Goal: Complete application form: Complete application form

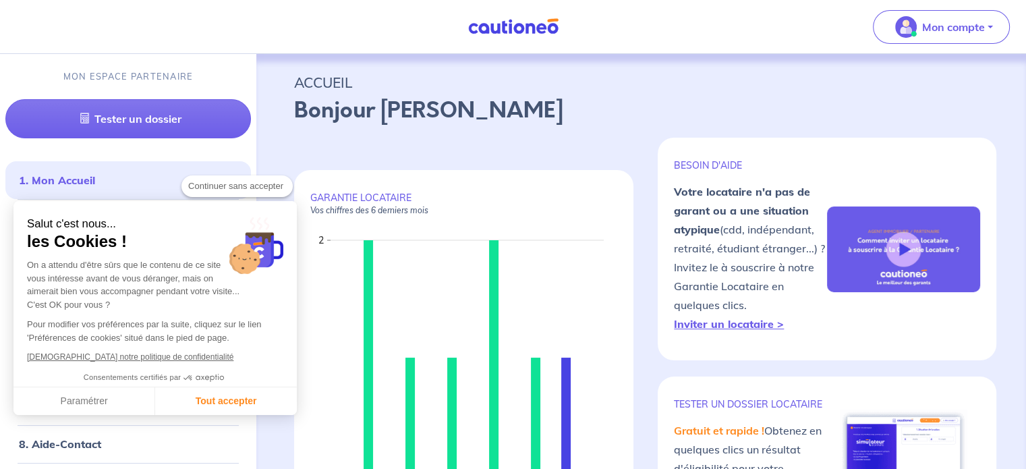
click at [125, 219] on span "2. Garantie Locataire" at bounding box center [123, 218] width 208 height 16
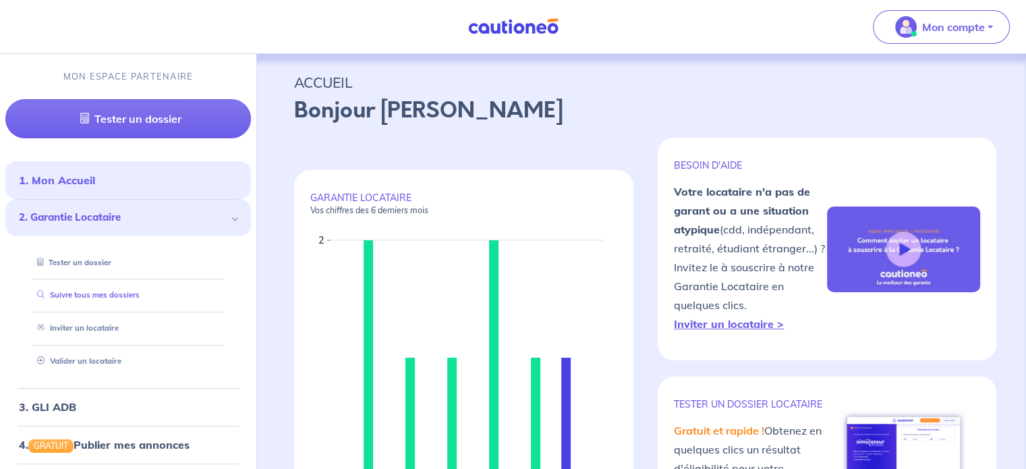
click at [113, 290] on link "Suivre tous mes dossiers" at bounding box center [86, 294] width 108 height 9
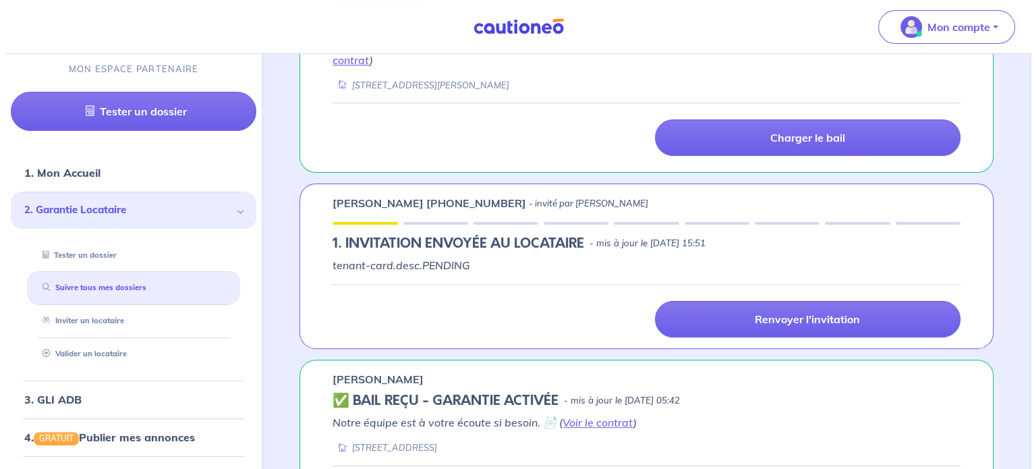
scroll to position [357, 0]
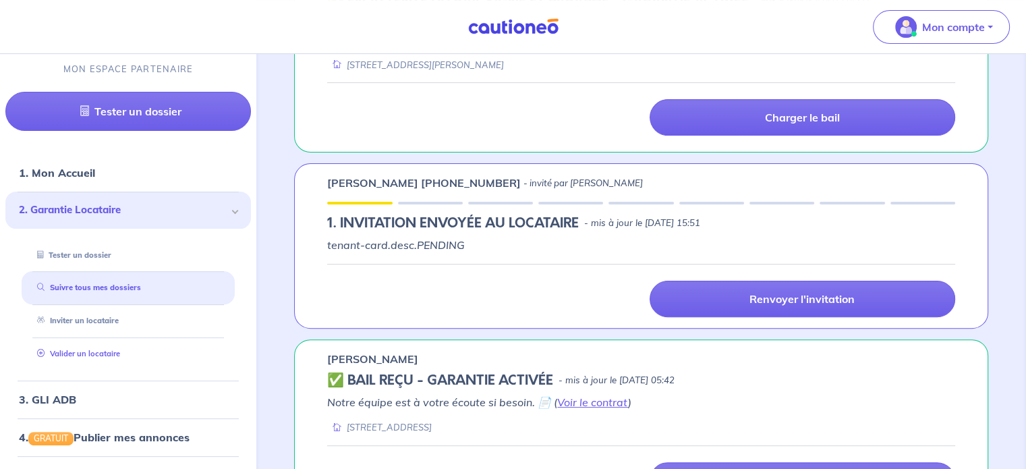
click at [120, 351] on link "Valider un locataire" at bounding box center [76, 353] width 88 height 9
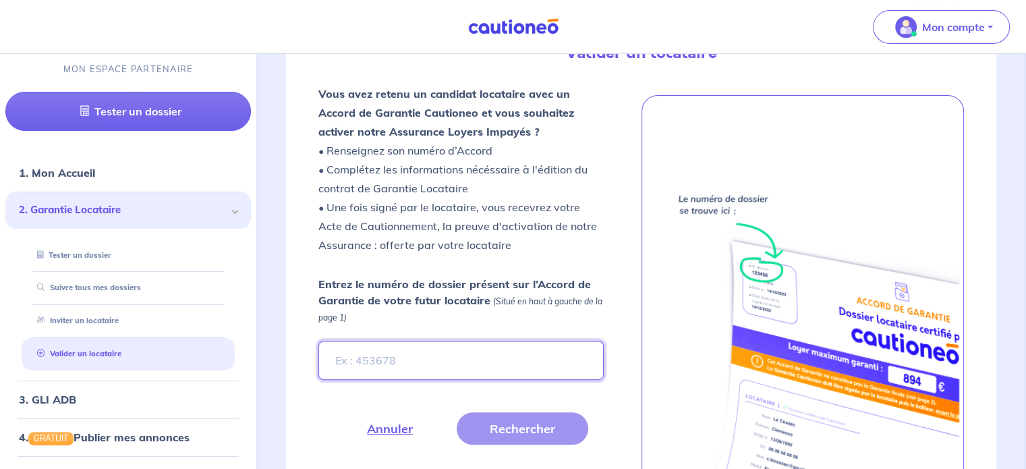
paste input "2d8ea03d-27ce-4eab-bbf7-51872b269e5e"
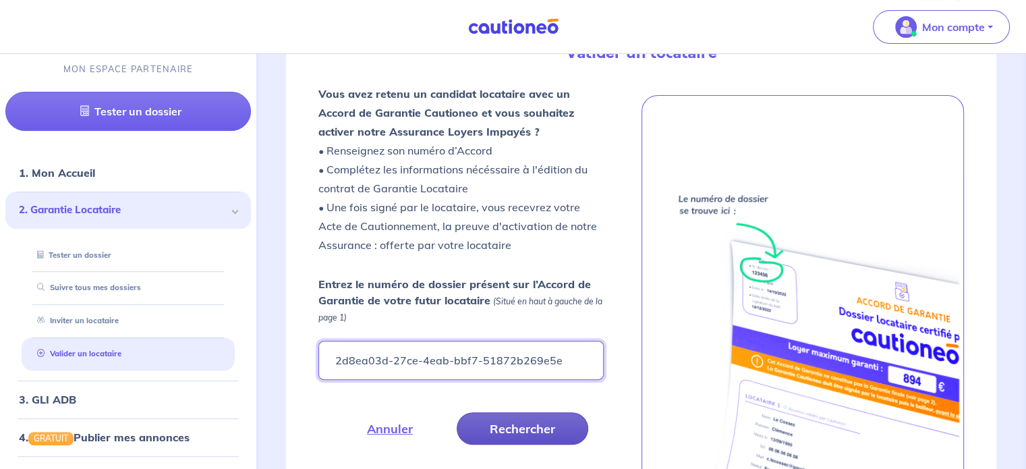
type input "2d8ea03d-27ce-4eab-bbf7-51872b269e5e"
click at [517, 420] on button "Rechercher" at bounding box center [523, 428] width 132 height 32
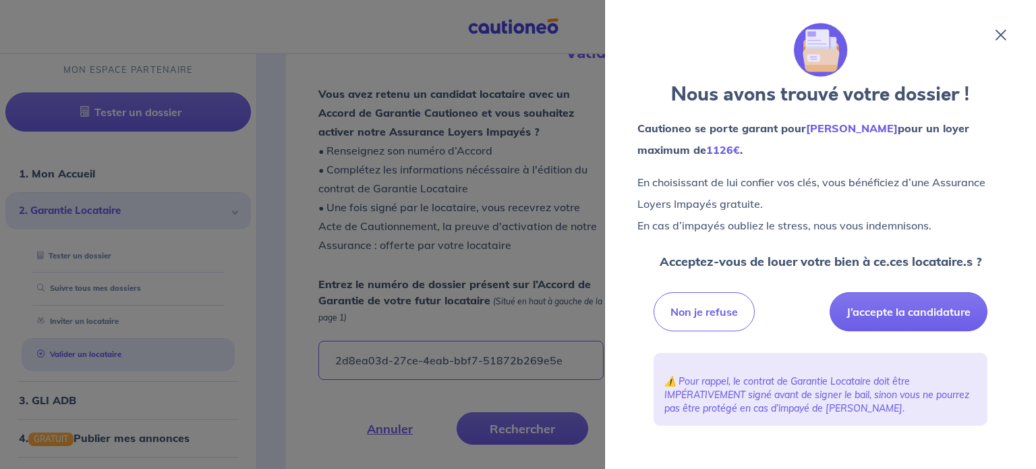
click at [849, 351] on div "Acceptez-vous de louer votre bien à ce.ces locataire.s ? Non je refuse J’accept…" at bounding box center [821, 344] width 334 height 184
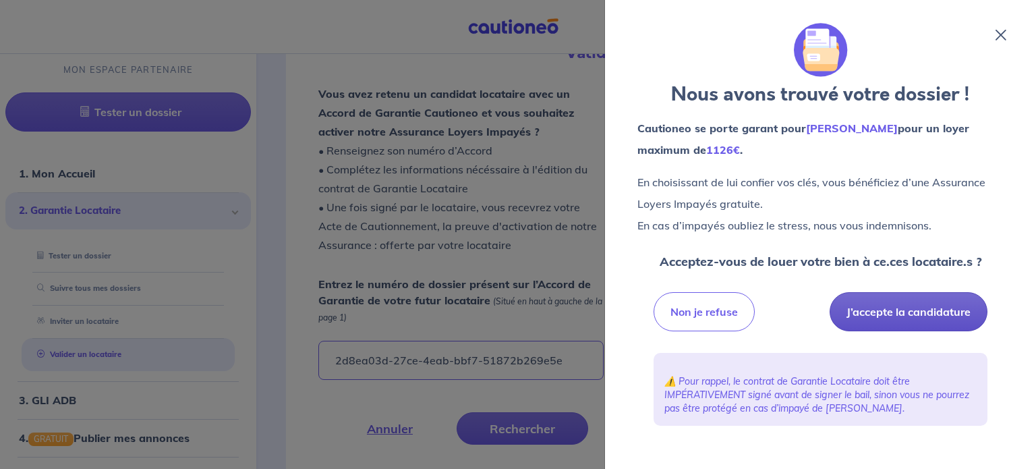
click at [880, 325] on button "J’accepte la candidature" at bounding box center [909, 311] width 158 height 39
click at [901, 310] on button "J’accepte la candidature" at bounding box center [909, 311] width 158 height 39
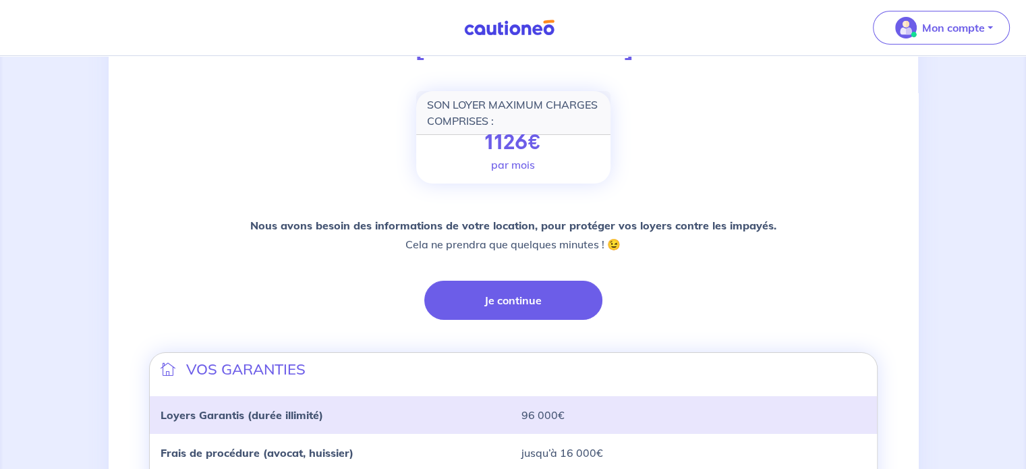
scroll to position [177, 0]
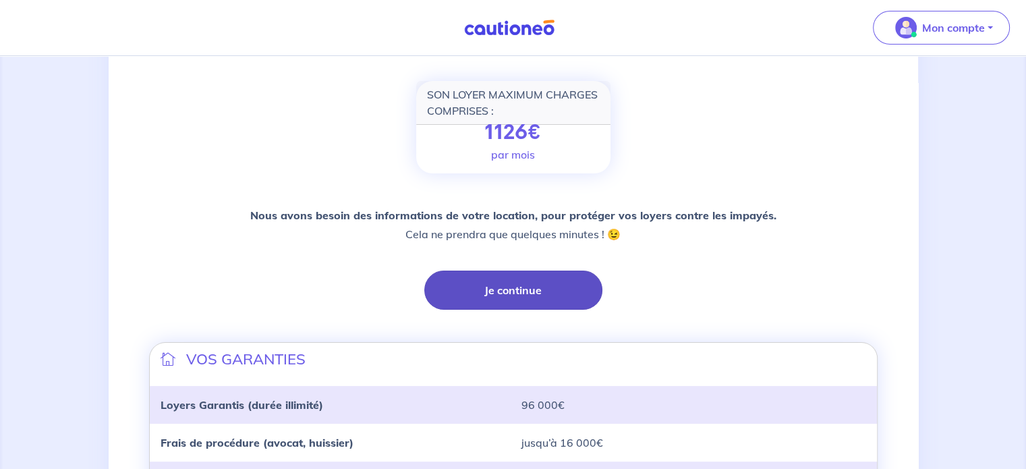
click at [533, 288] on button "Je continue" at bounding box center [513, 289] width 178 height 39
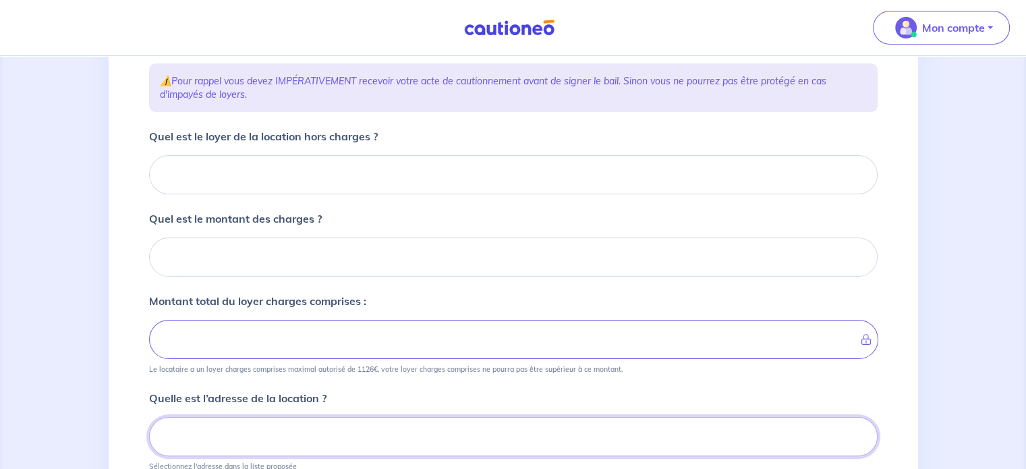
scroll to position [181, 0]
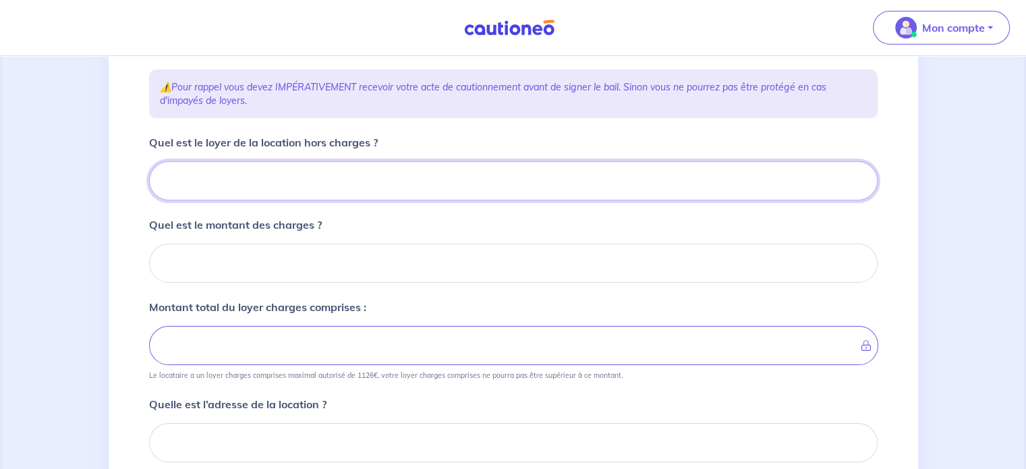
click at [279, 164] on input "Quel est le loyer de la location hors charges ?" at bounding box center [513, 180] width 728 height 39
type input "56"
type input "560"
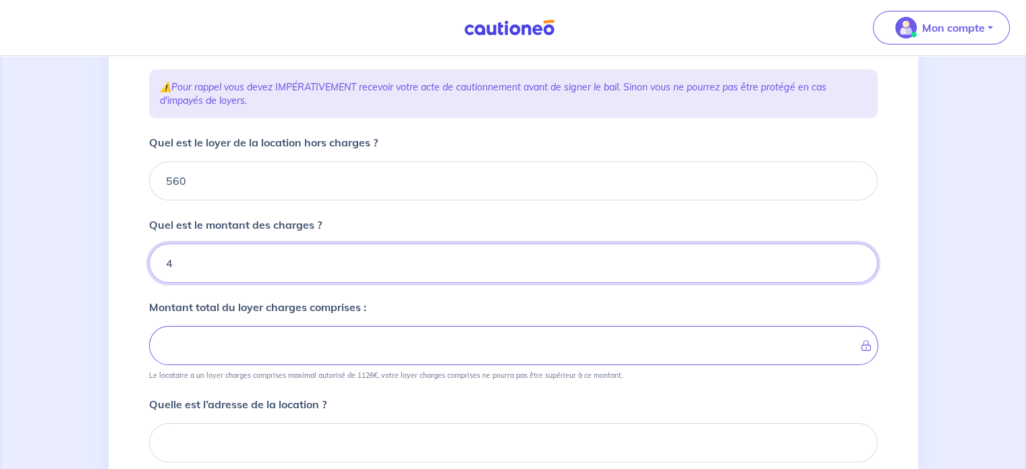
type input "40"
type input "600"
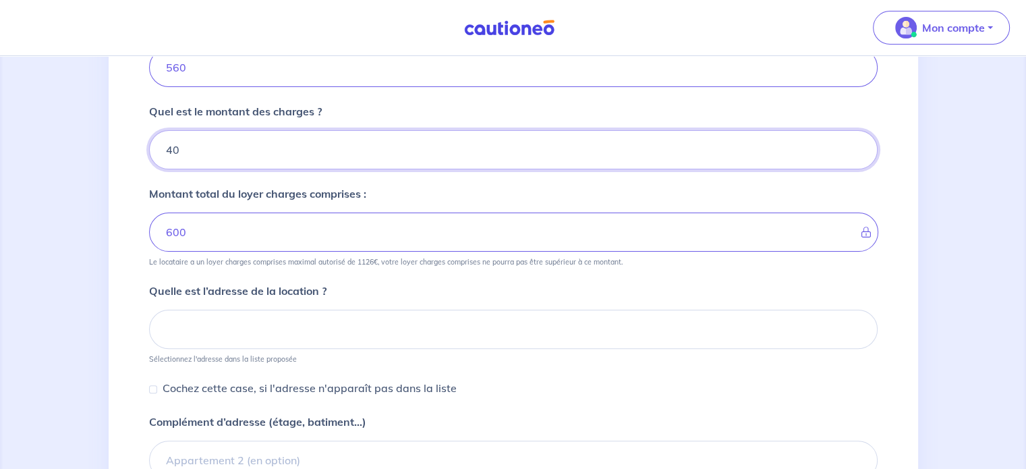
scroll to position [321, 0]
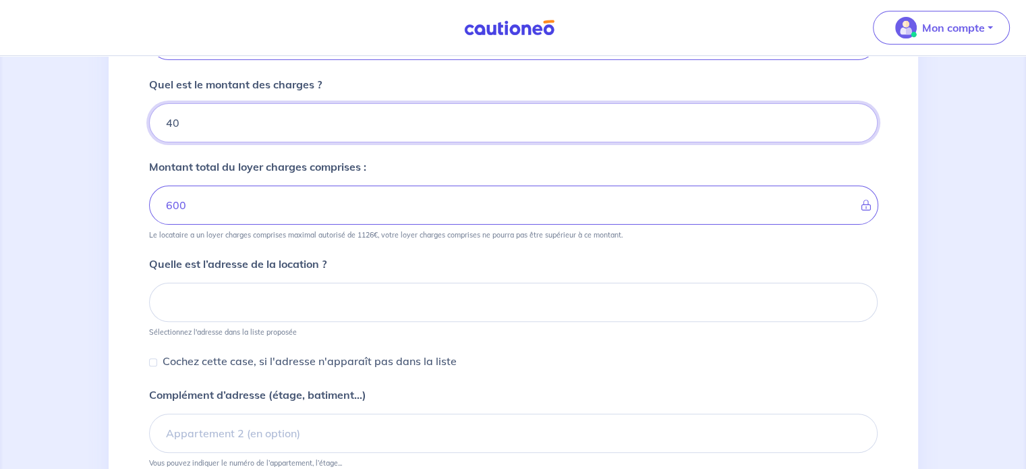
type input "40"
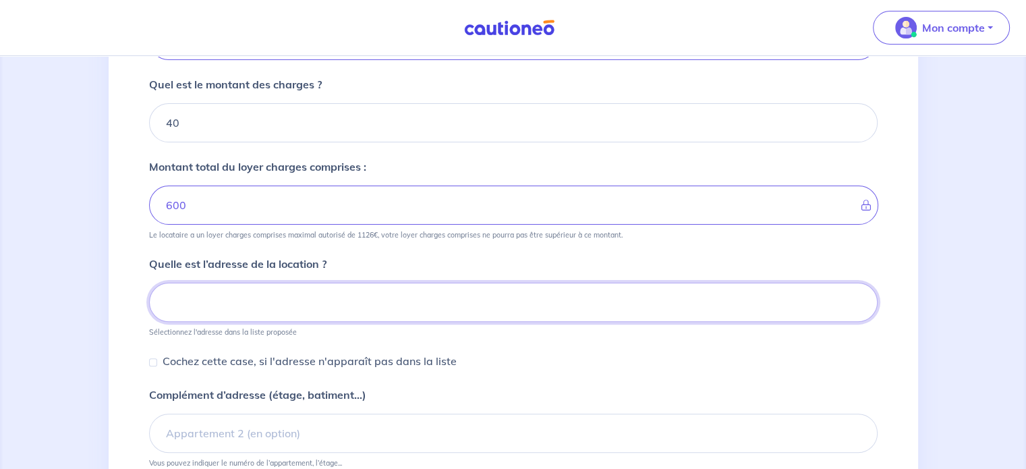
click at [259, 310] on input at bounding box center [513, 302] width 728 height 39
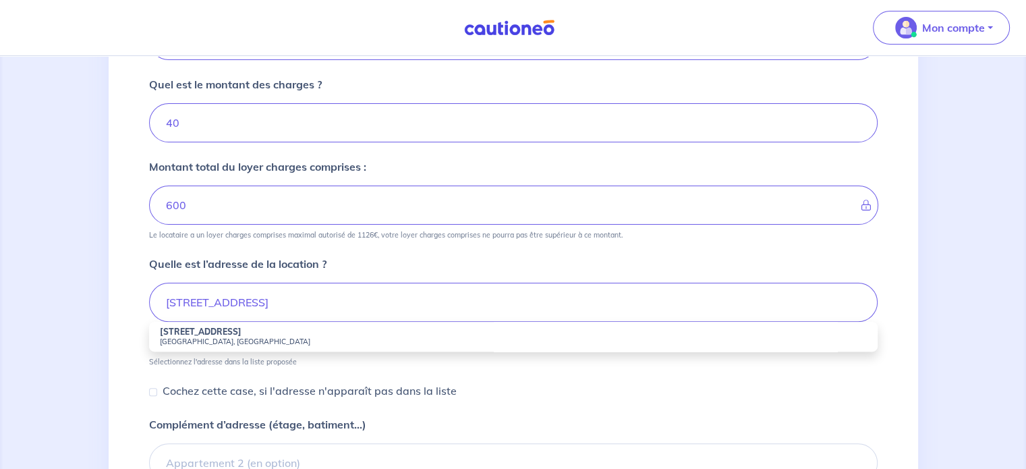
click at [253, 337] on small "[GEOGRAPHIC_DATA], [GEOGRAPHIC_DATA]" at bounding box center [513, 341] width 707 height 9
type input "[STREET_ADDRESS]"
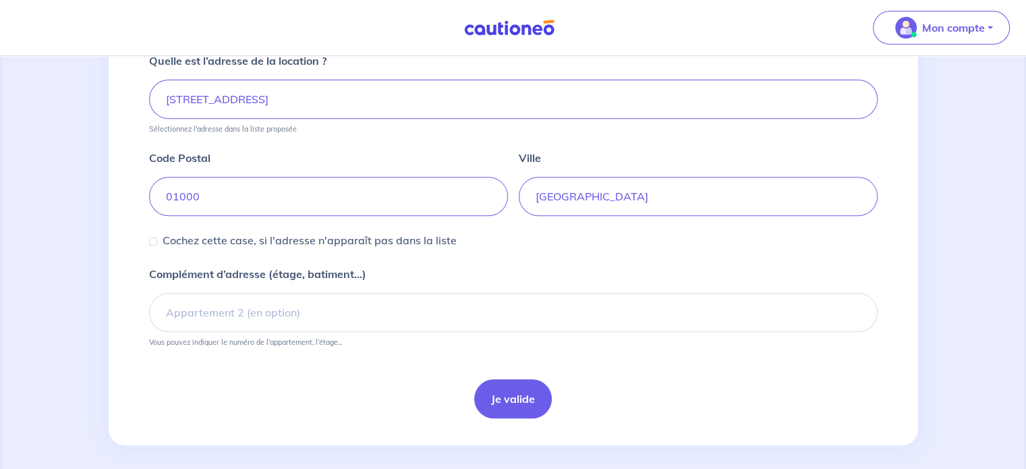
scroll to position [530, 0]
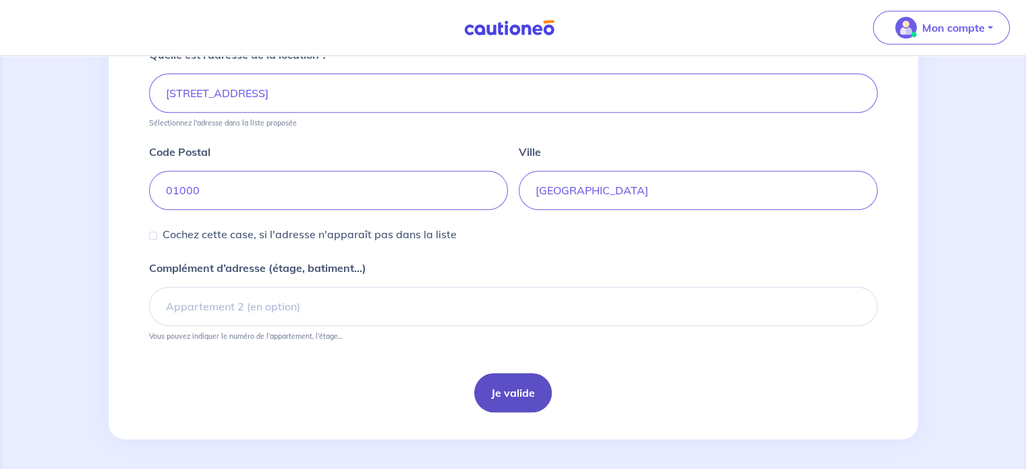
click at [531, 382] on button "Je valide" at bounding box center [513, 392] width 78 height 39
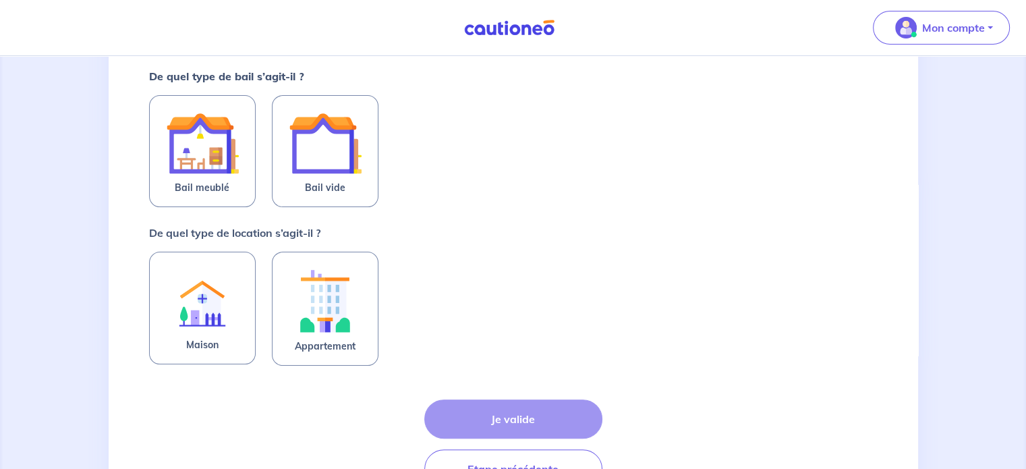
scroll to position [259, 0]
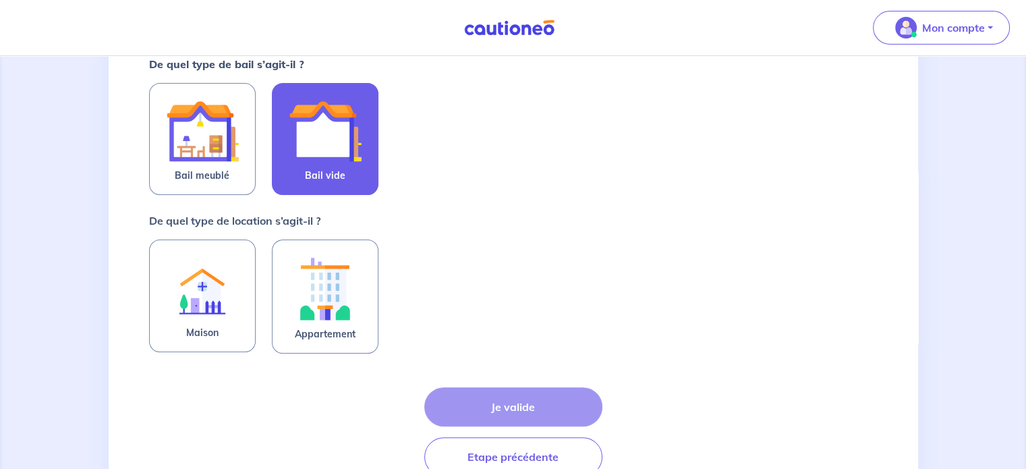
click at [349, 167] on label "Bail vide" at bounding box center [325, 139] width 107 height 112
click at [0, 0] on input "Bail vide" at bounding box center [0, 0] width 0 height 0
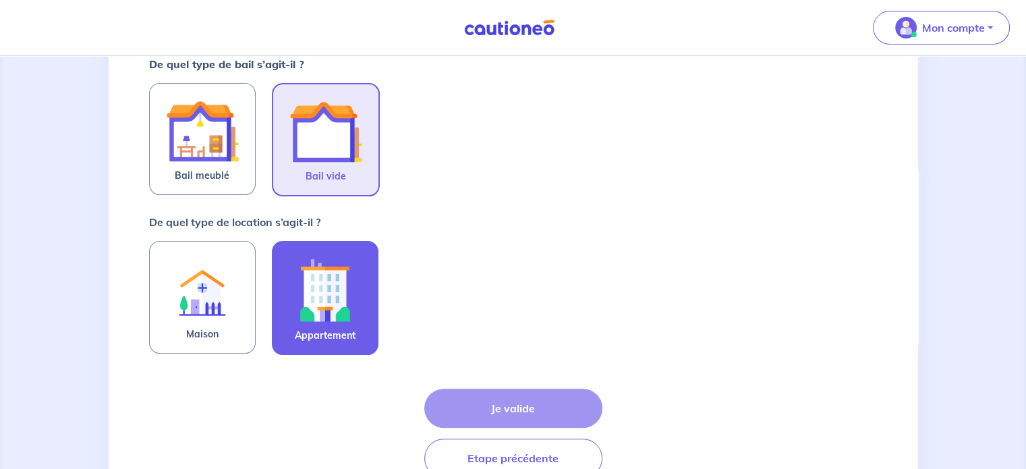
click at [347, 282] on img at bounding box center [325, 289] width 73 height 75
click at [0, 0] on input "Appartement" at bounding box center [0, 0] width 0 height 0
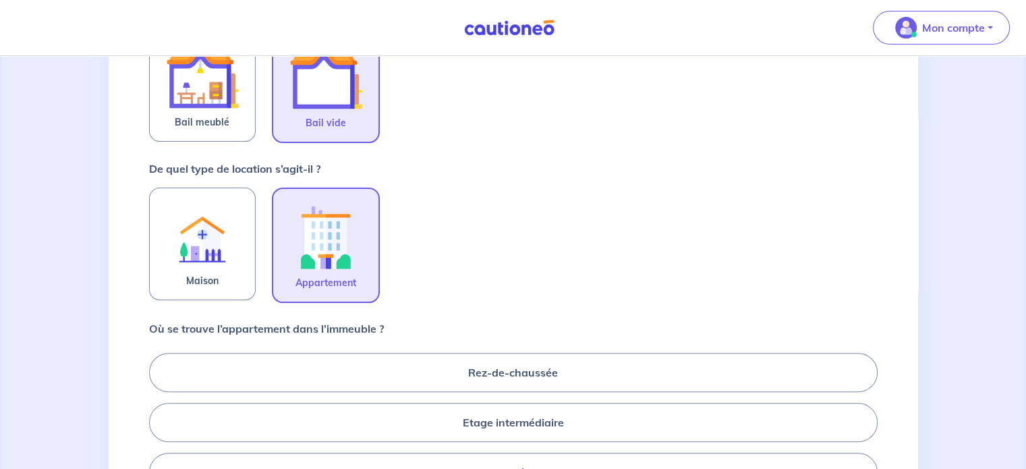
scroll to position [341, 0]
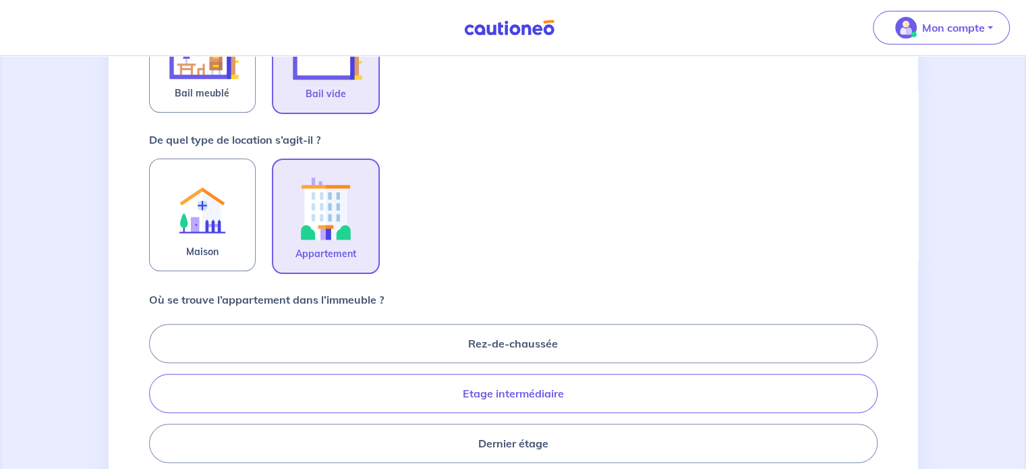
click at [467, 395] on label "Etage intermédiaire" at bounding box center [513, 393] width 728 height 39
click at [158, 395] on input "Etage intermédiaire" at bounding box center [153, 393] width 9 height 9
radio input "true"
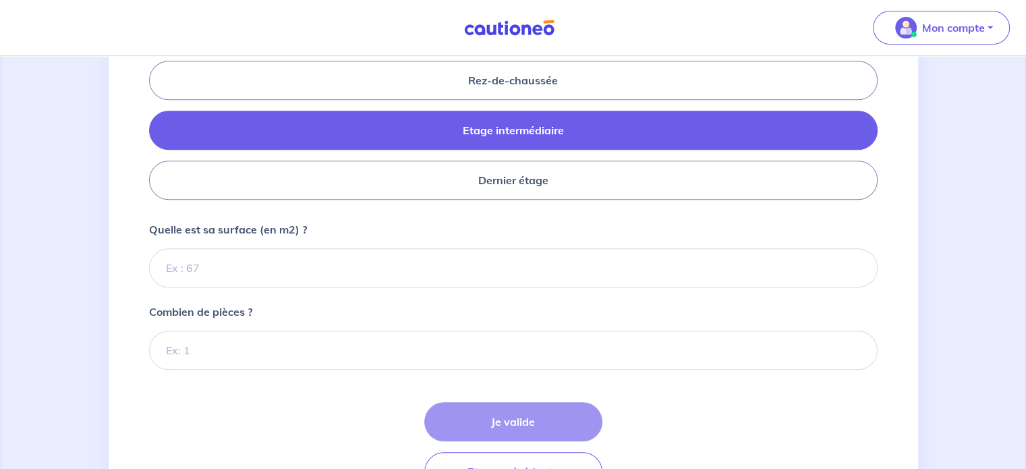
scroll to position [615, 0]
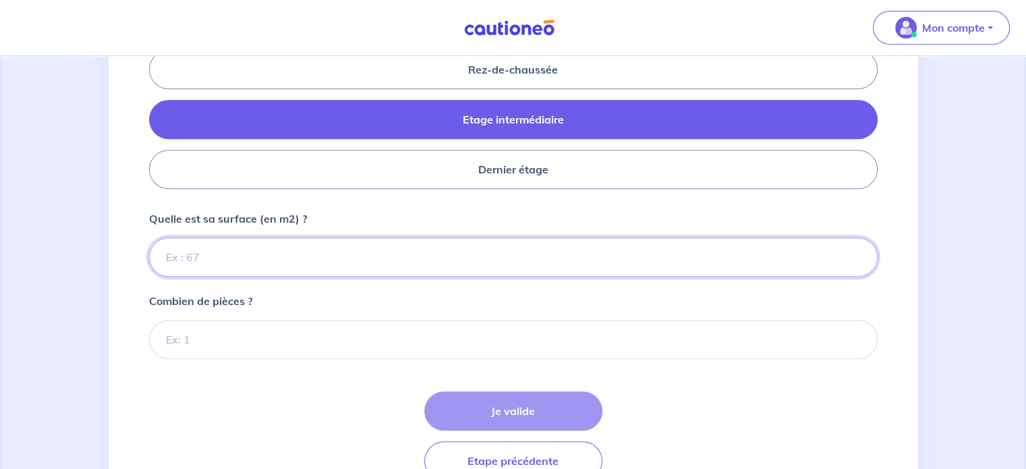
click at [337, 245] on input "Quelle est sa surface (en m2) ?" at bounding box center [513, 256] width 728 height 39
type input "40"
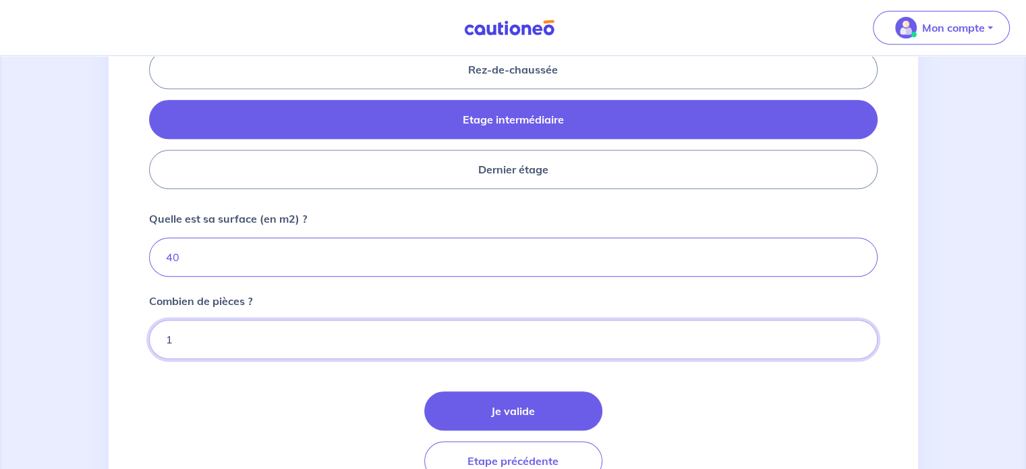
click at [356, 333] on input "1" at bounding box center [513, 339] width 728 height 39
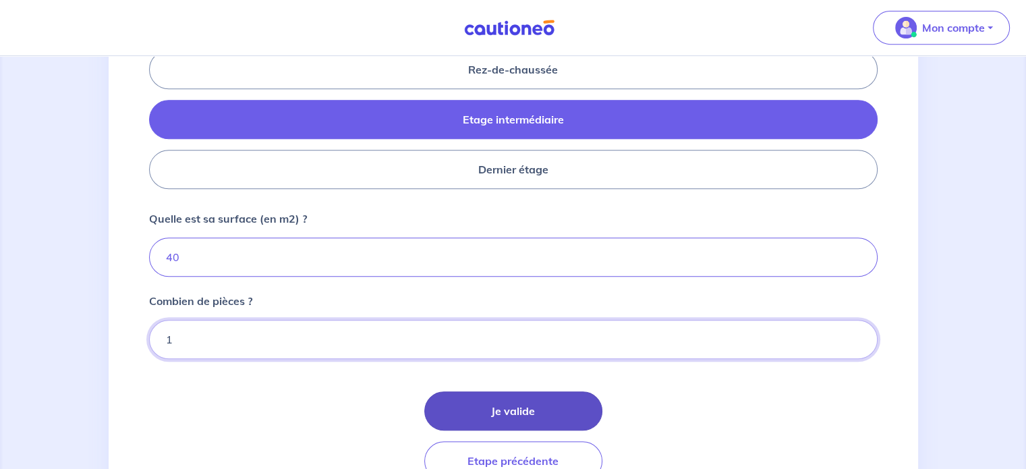
type input "1"
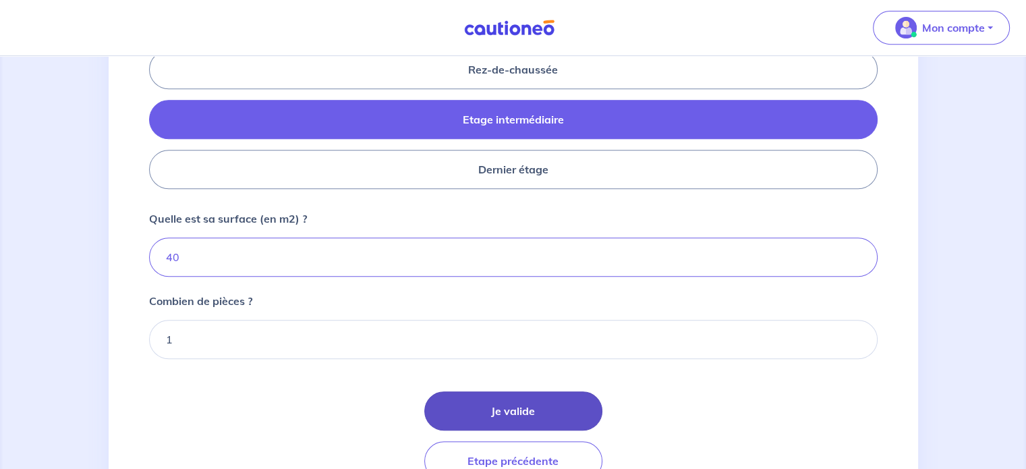
click at [480, 407] on button "Je valide" at bounding box center [513, 410] width 178 height 39
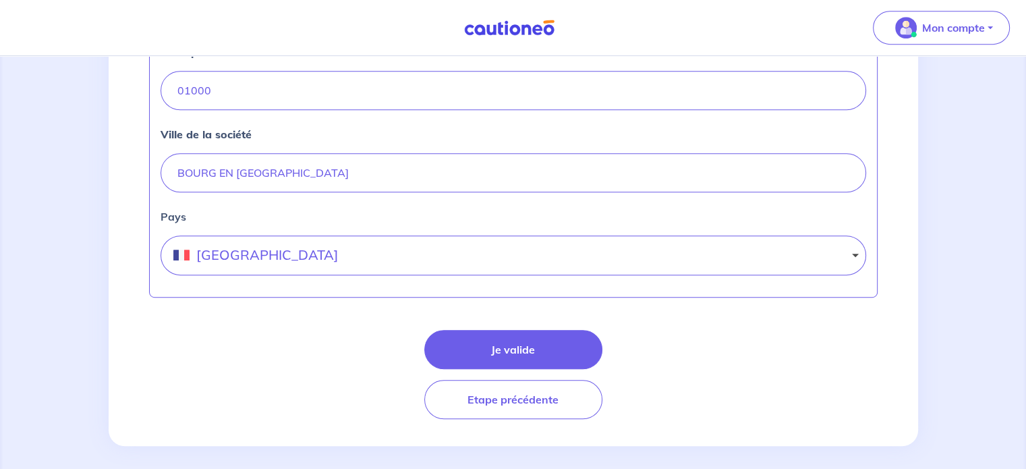
scroll to position [672, 0]
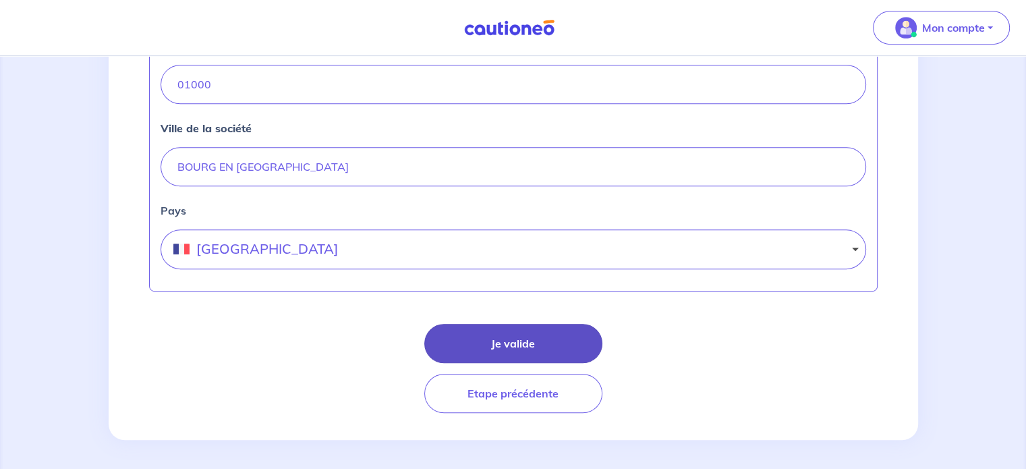
click at [515, 334] on button "Je valide" at bounding box center [513, 343] width 178 height 39
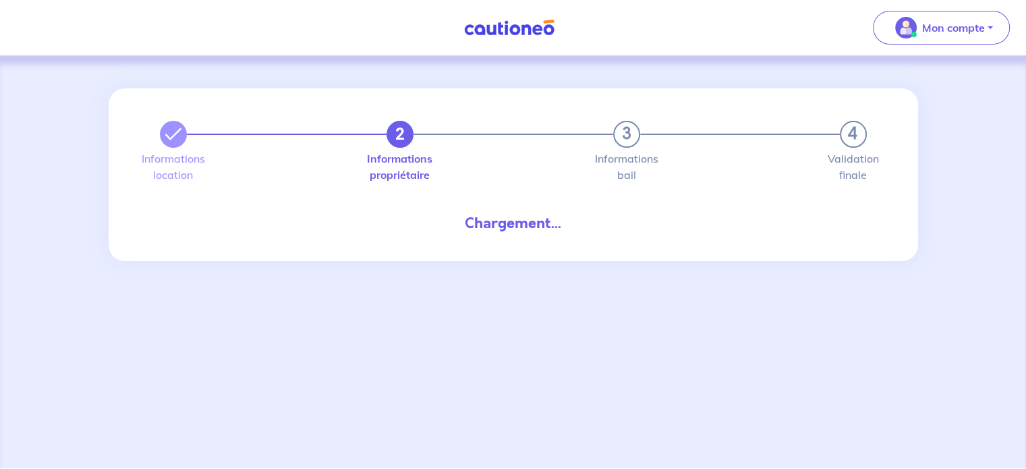
select select "FR"
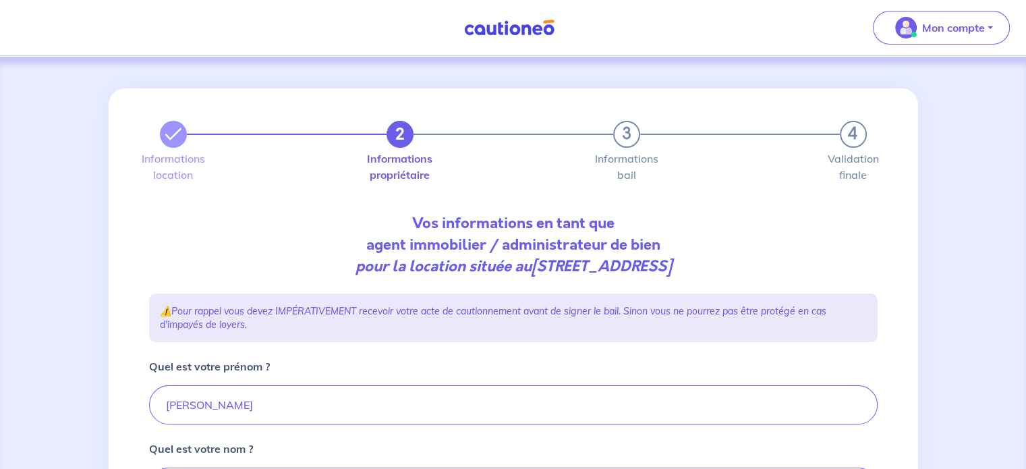
scroll to position [286, 0]
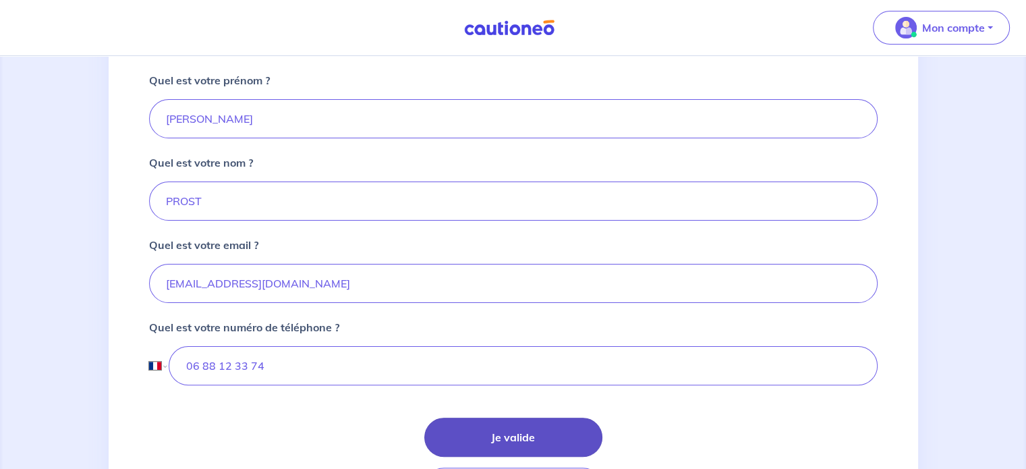
click at [479, 442] on button "Je valide" at bounding box center [513, 437] width 178 height 39
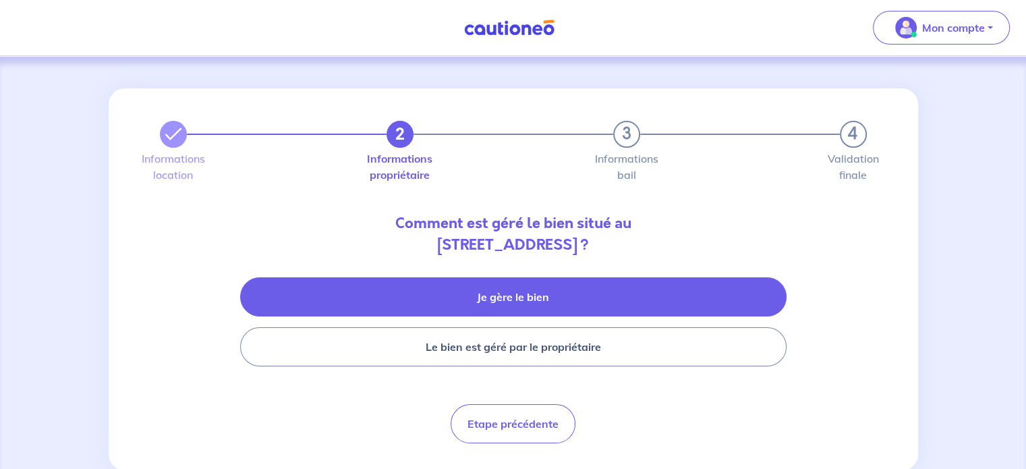
click at [470, 306] on button "Je gère le bien" at bounding box center [513, 296] width 546 height 39
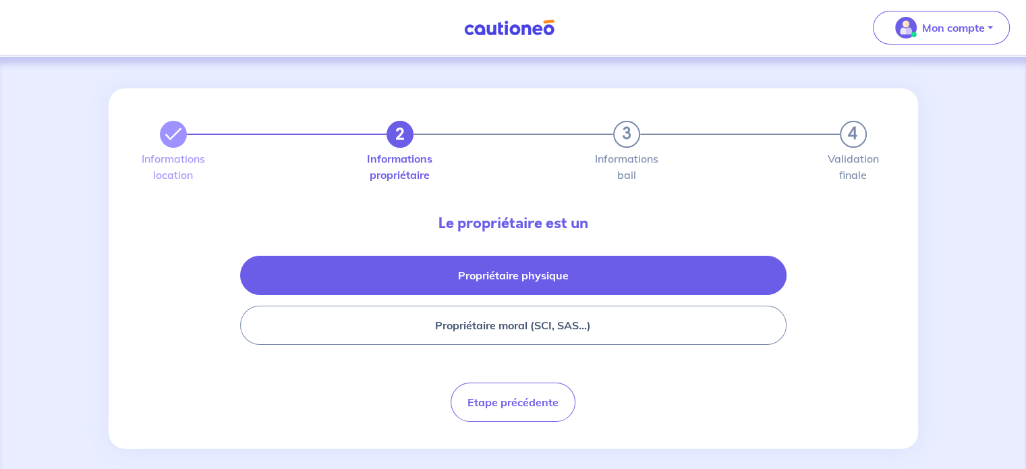
click at [553, 267] on button "Propriétaire physique" at bounding box center [513, 275] width 546 height 39
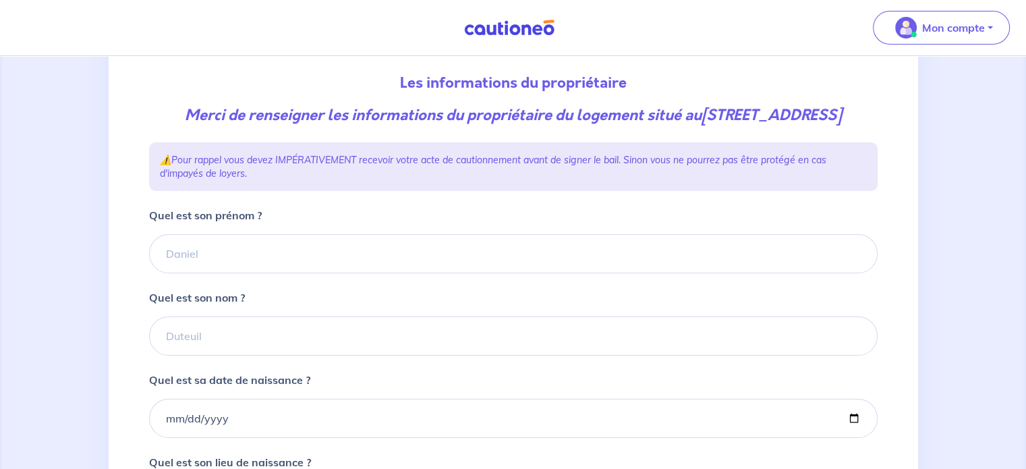
scroll to position [141, 0]
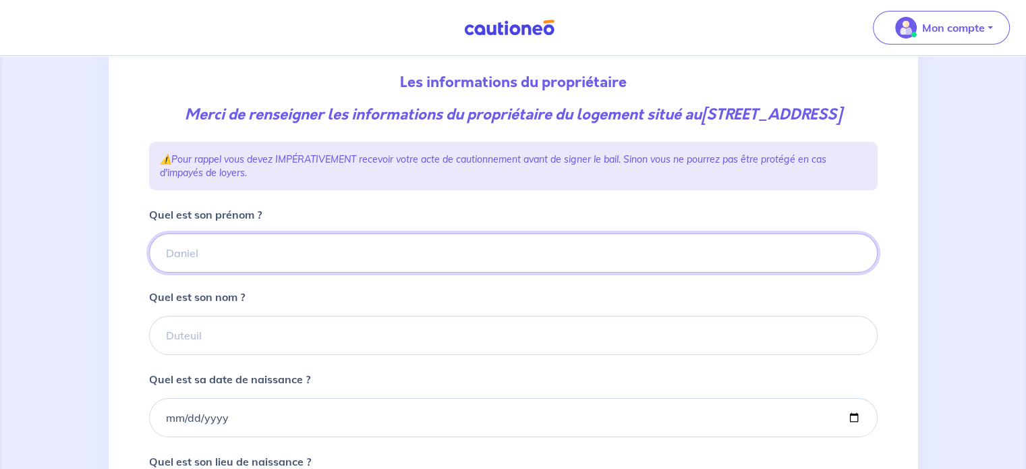
click at [273, 266] on input "Quel est son prénom ?" at bounding box center [513, 252] width 728 height 39
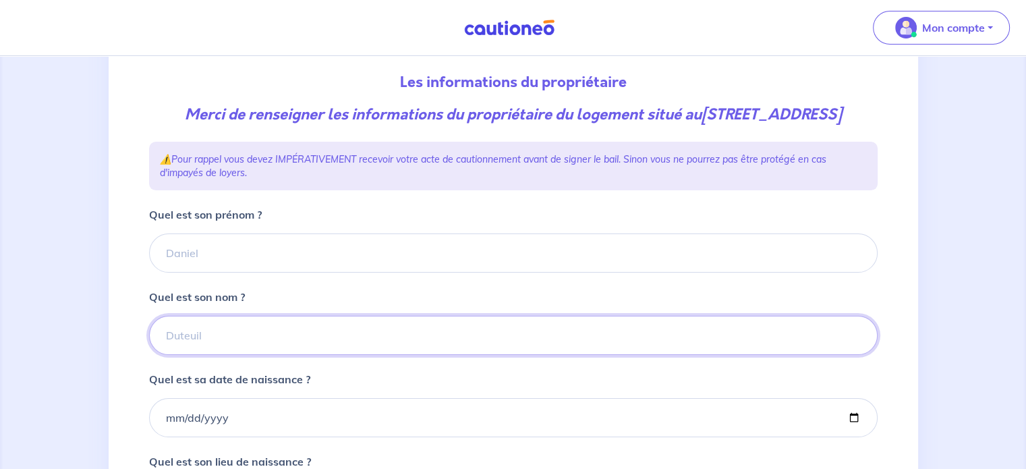
click at [198, 342] on input "Quel est son nom ?" at bounding box center [513, 335] width 728 height 39
type input "Labrosse"
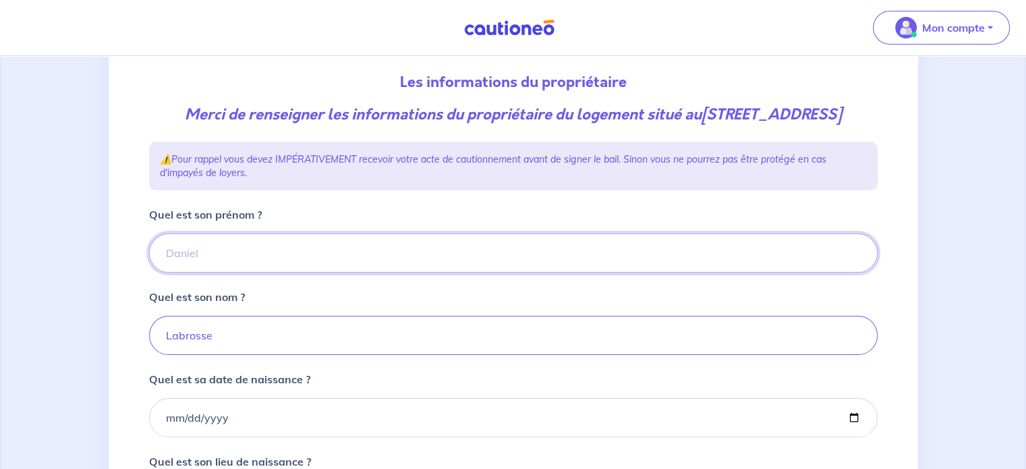
click at [276, 270] on input "Quel est son prénom ?" at bounding box center [513, 252] width 728 height 39
type input "c"
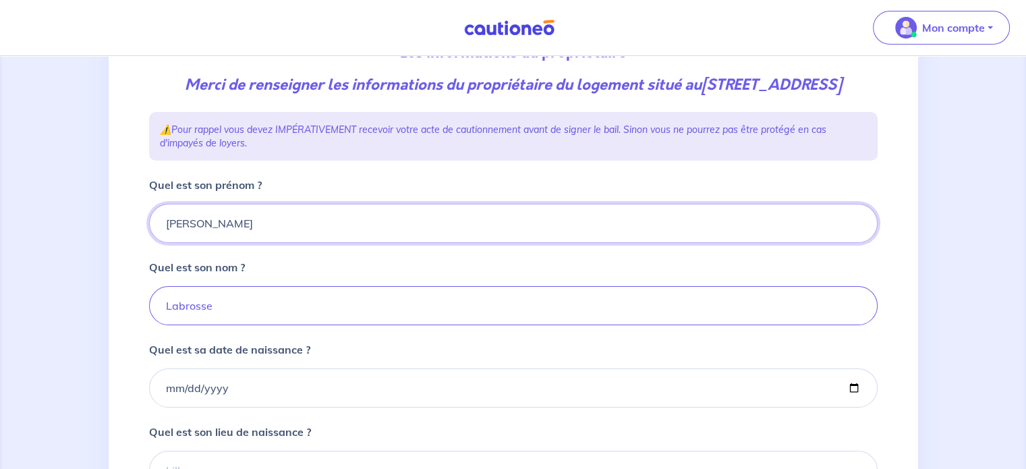
scroll to position [327, 0]
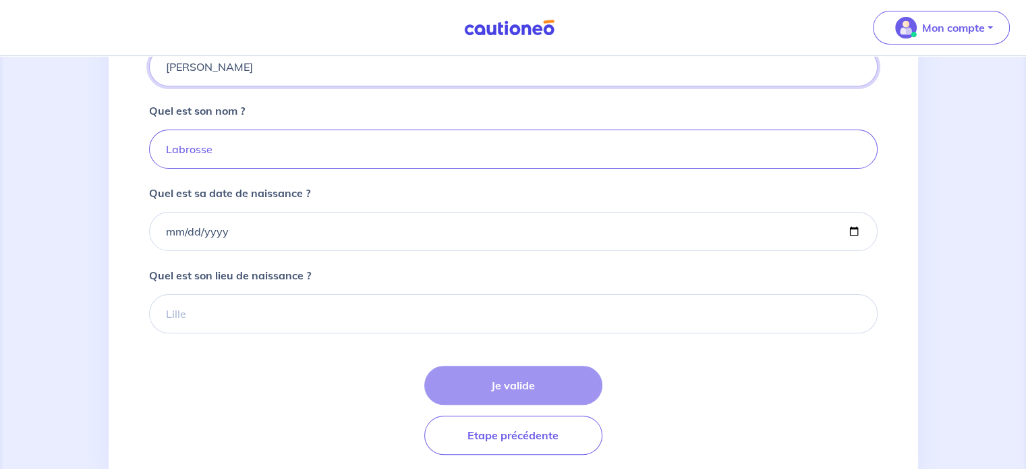
type input "[PERSON_NAME]"
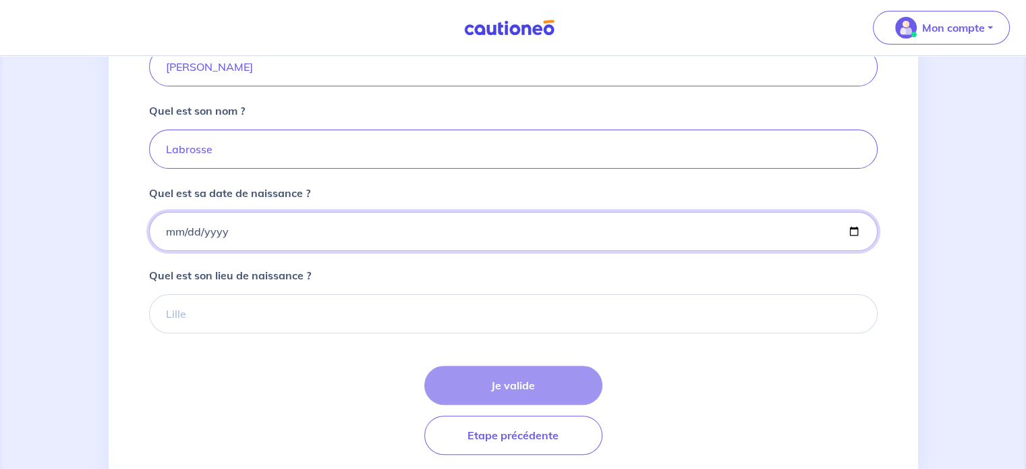
click at [171, 251] on input "Quel est sa date de naissance ?" at bounding box center [513, 231] width 728 height 39
click at [192, 251] on input "Quel est sa date de naissance ?" at bounding box center [513, 231] width 728 height 39
type input "[DATE]"
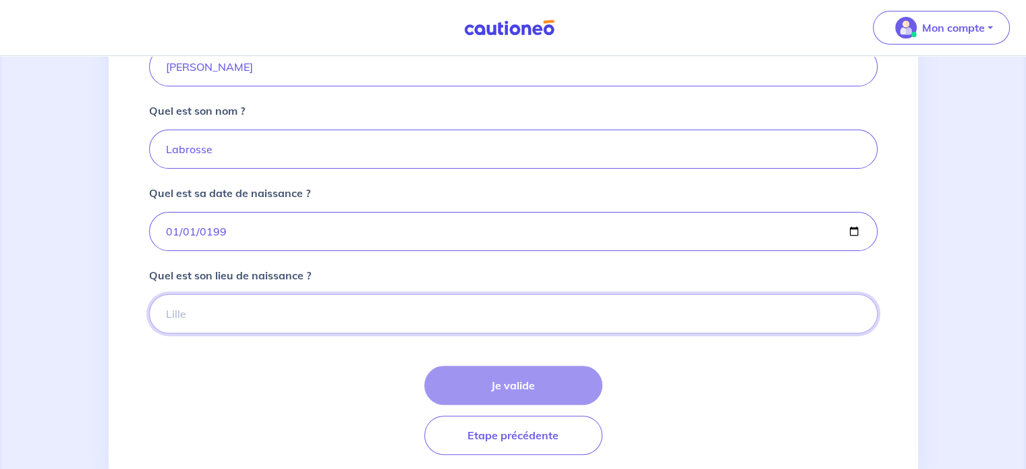
click at [208, 333] on input "Quel est son lieu de naissance ?" at bounding box center [513, 313] width 728 height 39
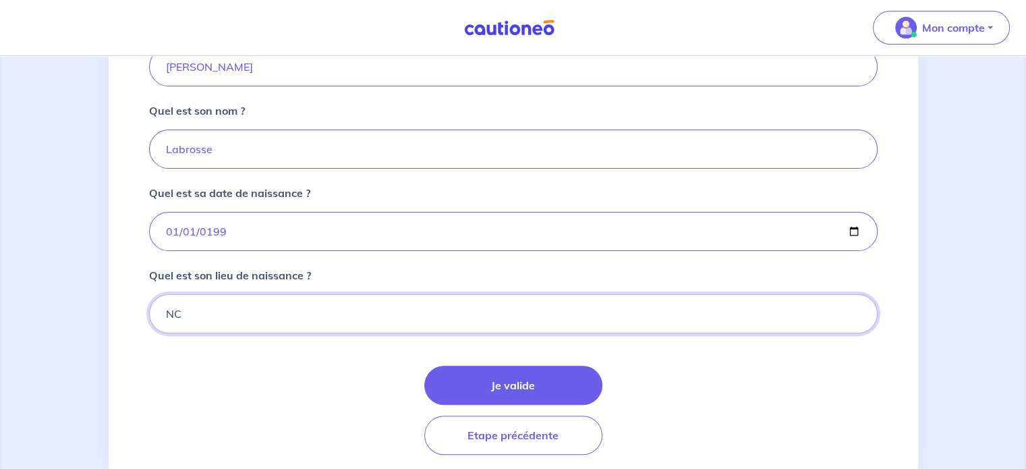
type input "NC"
click at [485, 430] on div "Je valide Etape précédente" at bounding box center [513, 410] width 728 height 89
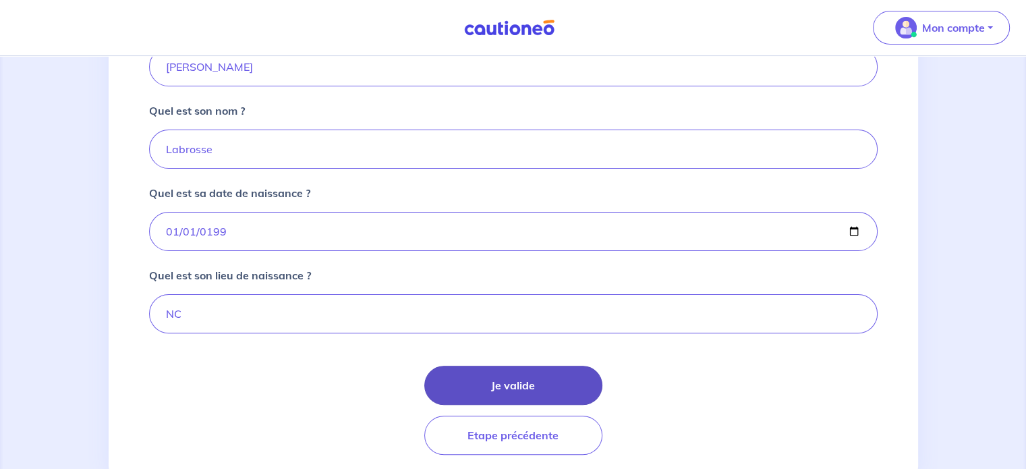
click at [515, 405] on button "Je valide" at bounding box center [513, 385] width 178 height 39
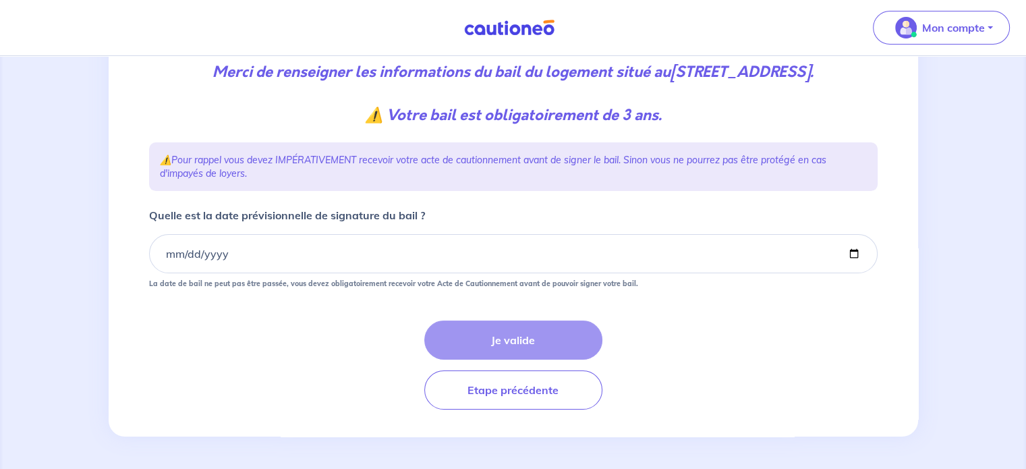
scroll to position [204, 0]
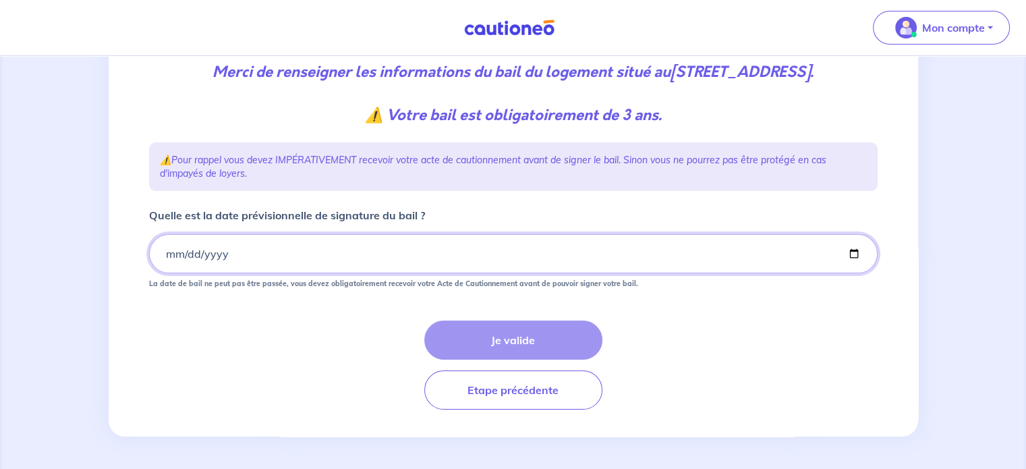
click at [172, 250] on input "Quelle est la date prévisionnelle de signature du bail ?" at bounding box center [513, 253] width 728 height 39
click at [167, 250] on input "Quelle est la date prévisionnelle de signature du bail ?" at bounding box center [513, 253] width 728 height 39
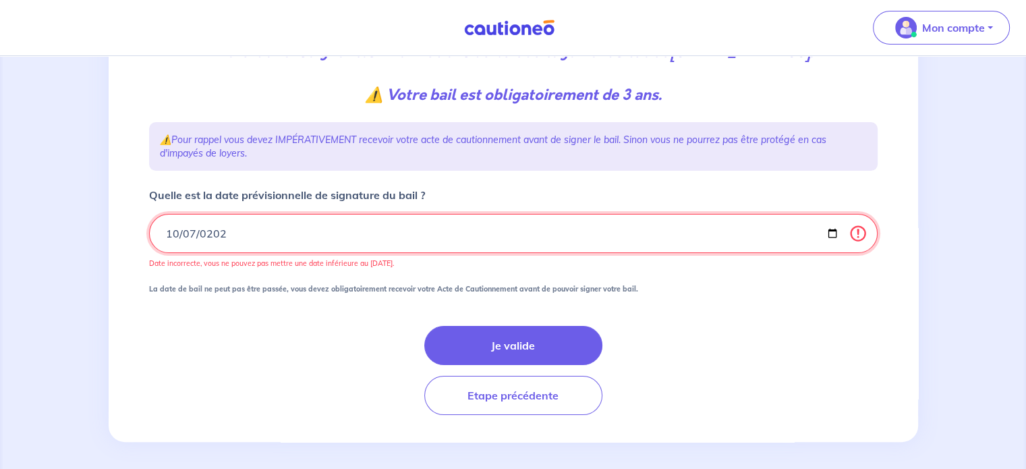
type input "[DATE]"
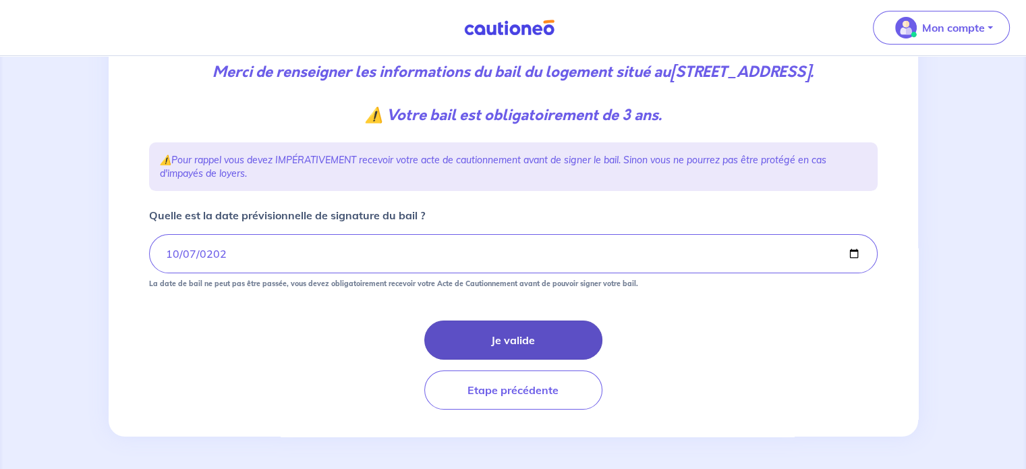
click at [478, 331] on button "Je valide" at bounding box center [513, 339] width 178 height 39
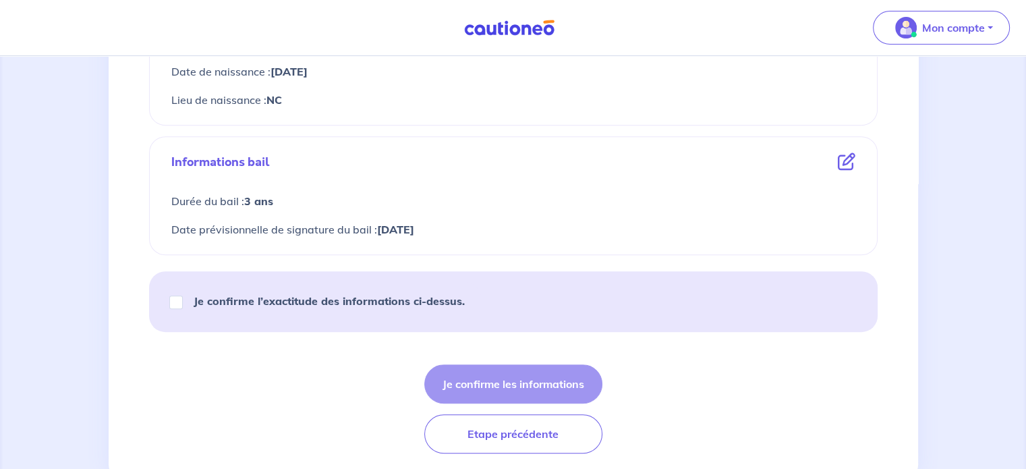
scroll to position [632, 0]
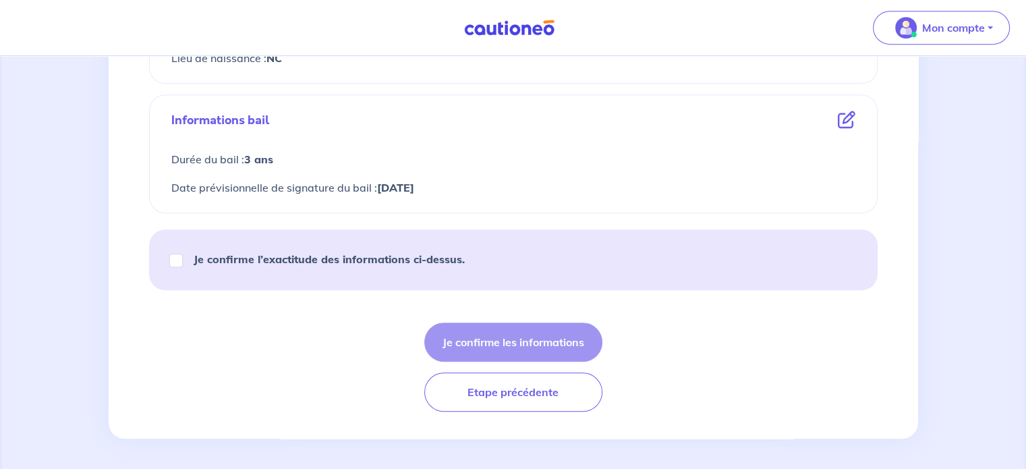
click at [324, 253] on strong "Je confirme l’exactitude des informations ci-dessus." at bounding box center [329, 258] width 271 height 13
click at [183, 254] on input "Je confirme l’exactitude des informations ci-dessus." at bounding box center [175, 260] width 13 height 13
checkbox input "true"
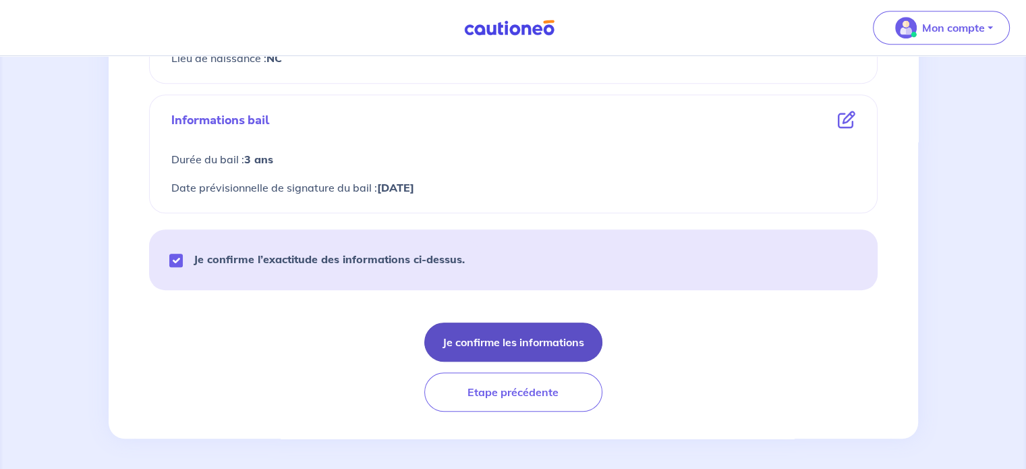
click at [529, 351] on button "Je confirme les informations" at bounding box center [513, 341] width 178 height 39
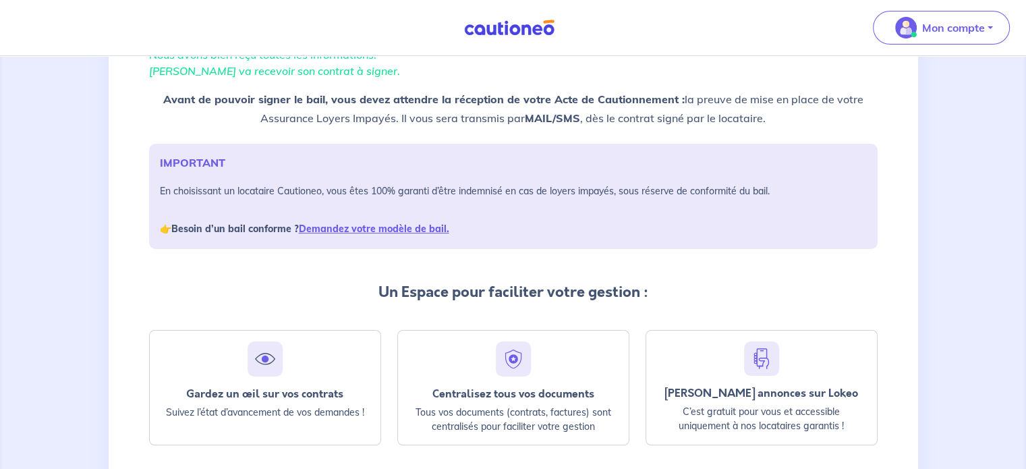
scroll to position [232, 0]
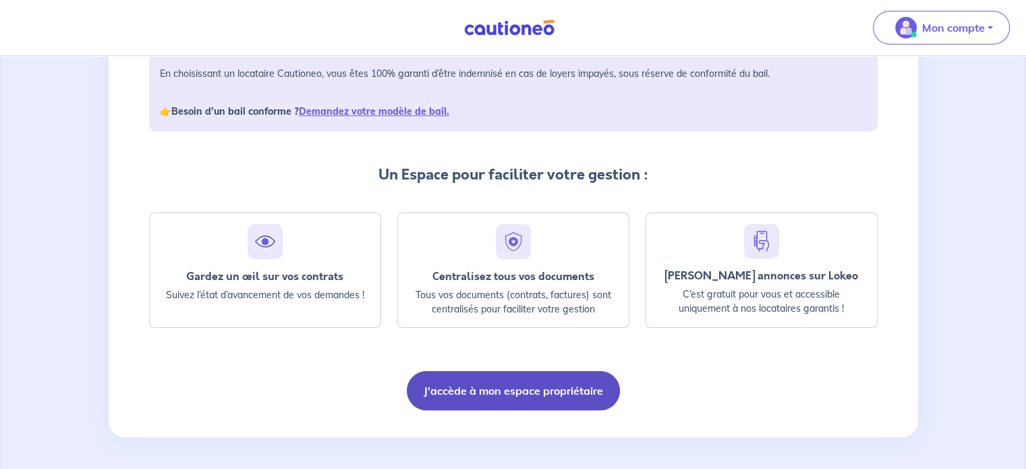
click at [487, 395] on button "J'accède à mon espace propriétaire" at bounding box center [513, 390] width 213 height 39
